Goal: Navigation & Orientation: Find specific page/section

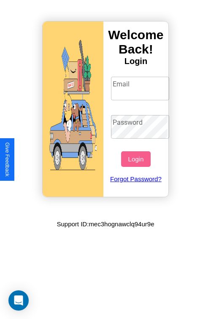
click at [141, 88] on input "Email" at bounding box center [140, 89] width 59 height 24
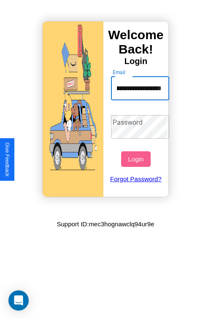
scroll to position [0, 48]
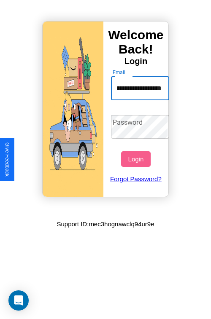
type input "**********"
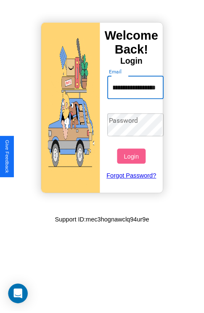
scroll to position [0, 0]
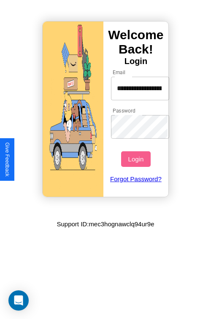
click at [137, 159] on button "Login" at bounding box center [135, 159] width 29 height 16
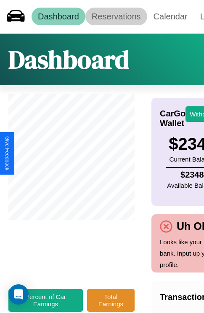
click at [116, 16] on link "Reservations" at bounding box center [117, 17] width 62 height 18
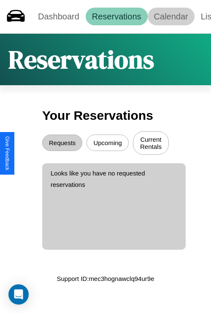
click at [171, 16] on link "Calendar" at bounding box center [170, 17] width 47 height 18
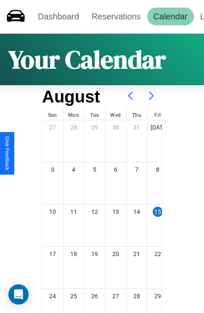
click at [152, 96] on icon at bounding box center [151, 95] width 21 height 21
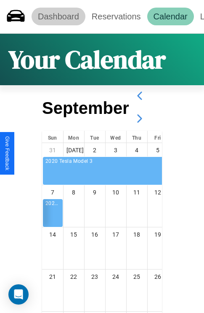
click at [58, 16] on link "Dashboard" at bounding box center [59, 17] width 54 height 18
